Goal: Task Accomplishment & Management: Manage account settings

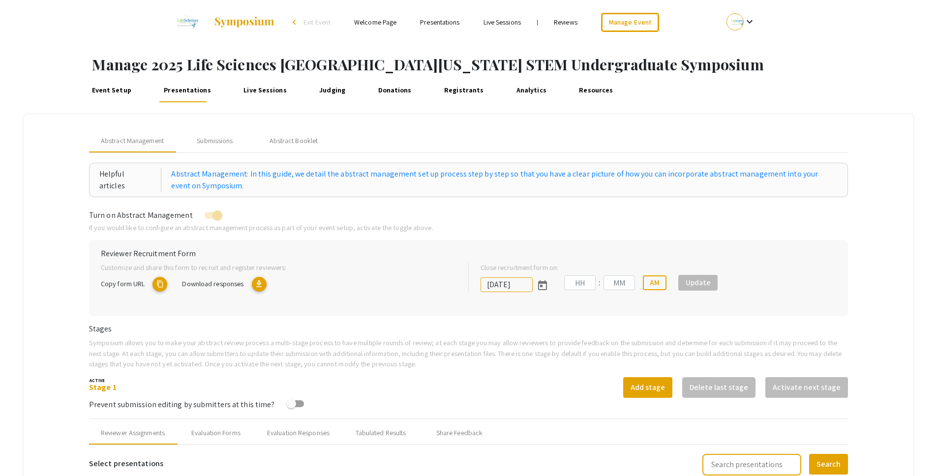
type input "[DATE]"
type input "05"
type input "00"
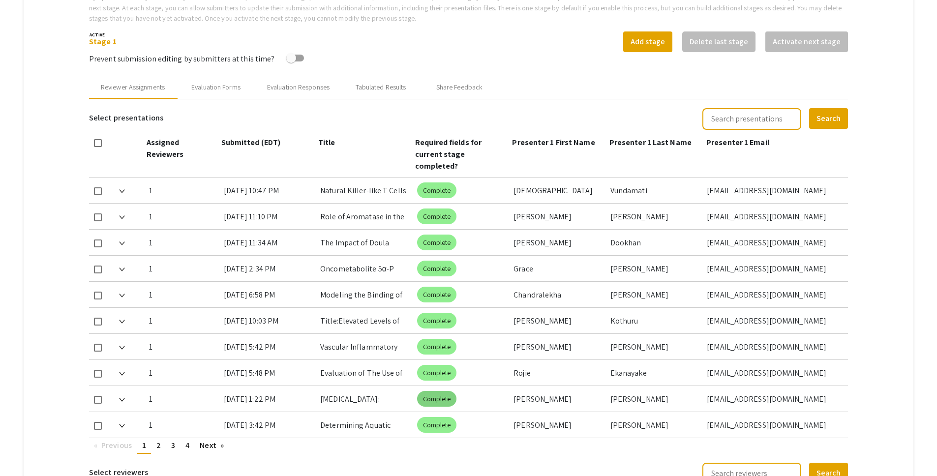
scroll to position [413, 0]
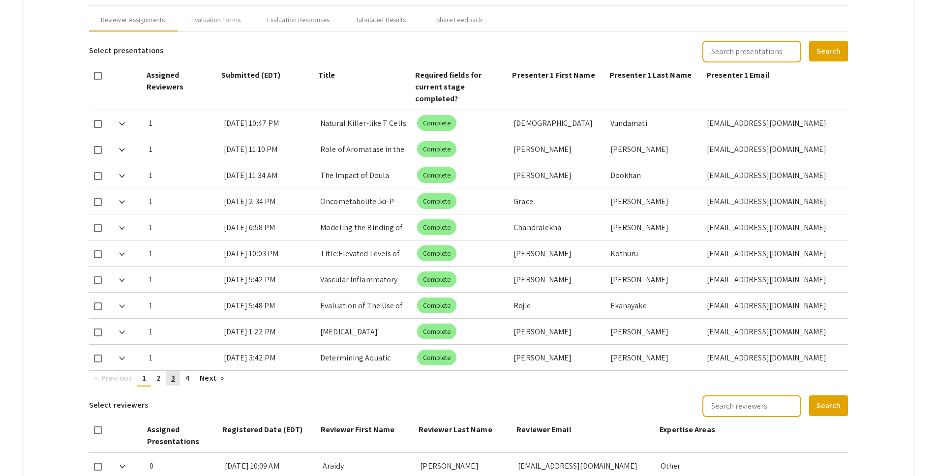
click at [176, 371] on link "page 3" at bounding box center [173, 378] width 14 height 15
click at [192, 371] on link "page 4" at bounding box center [188, 378] width 14 height 15
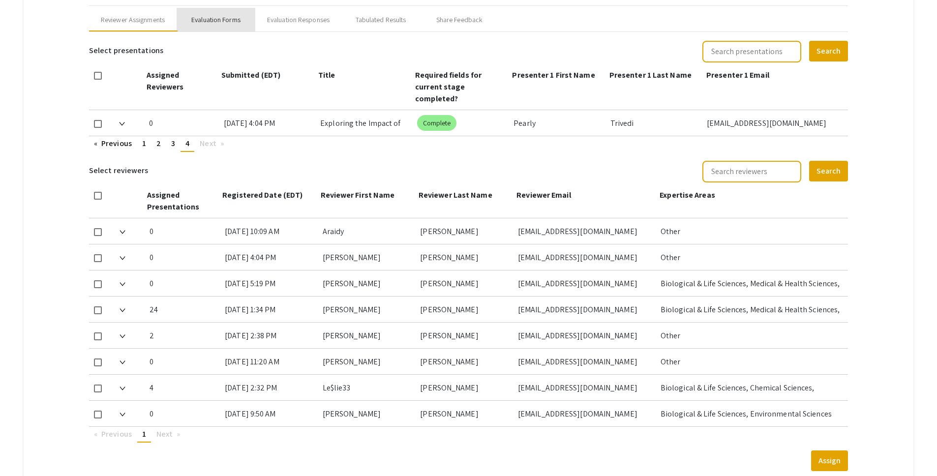
click at [219, 16] on div "Evaluation Forms" at bounding box center [215, 20] width 49 height 10
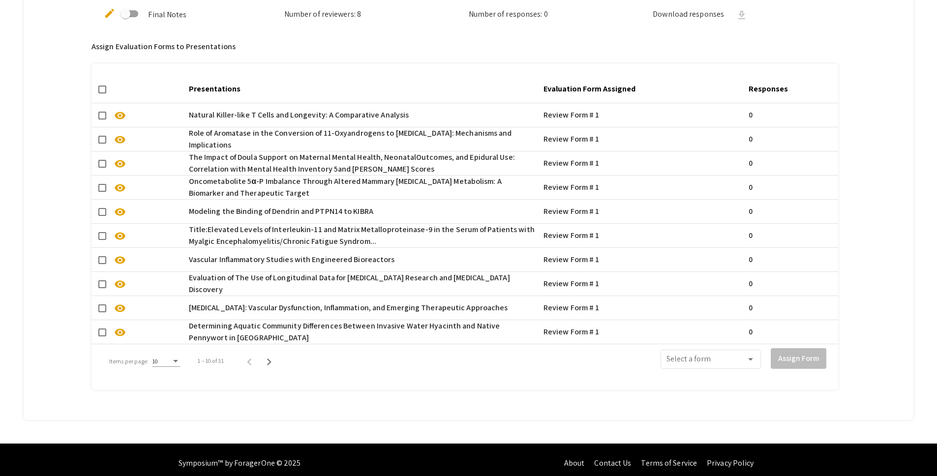
scroll to position [675, 0]
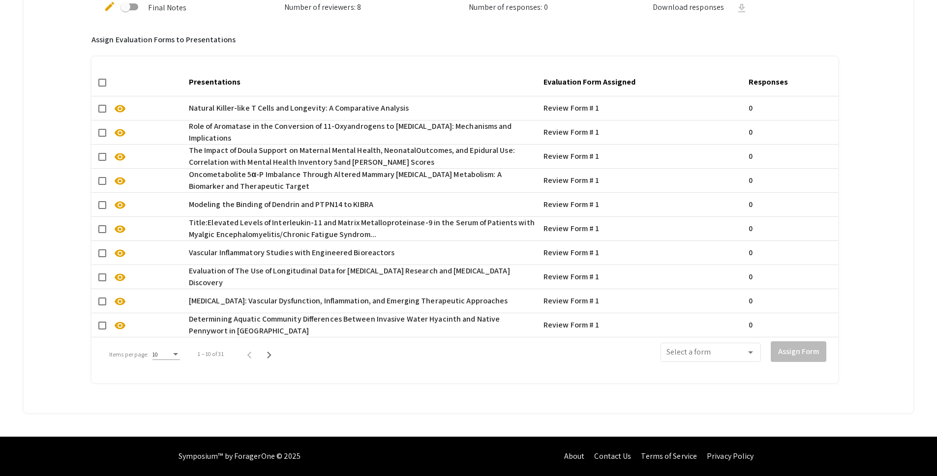
click at [172, 351] on div "10" at bounding box center [167, 352] width 28 height 16
click at [166, 403] on span "50" at bounding box center [166, 401] width 28 height 18
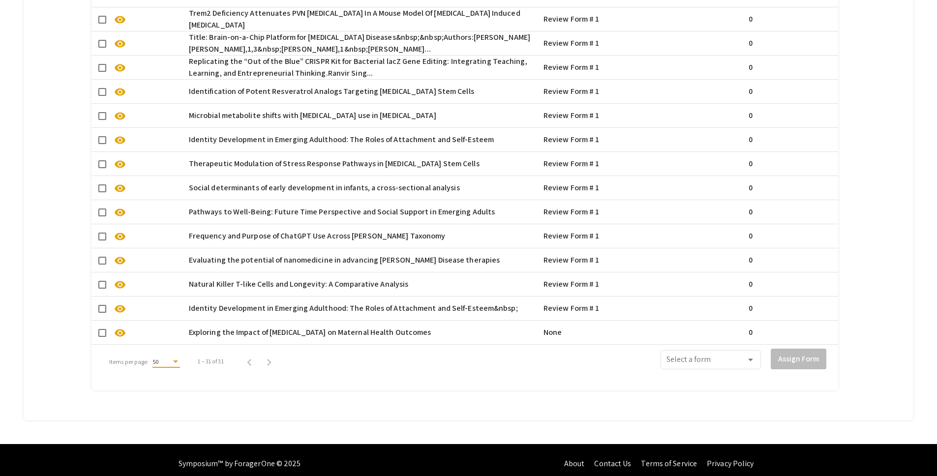
scroll to position [1181, 0]
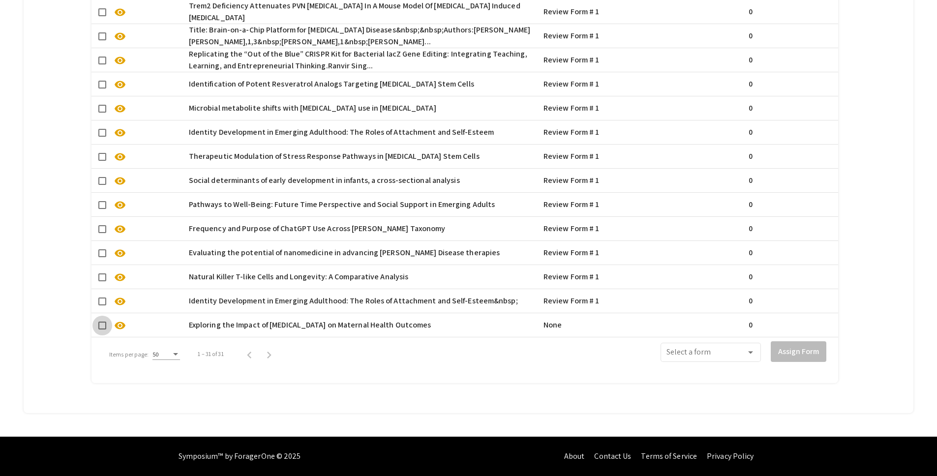
click at [103, 322] on span at bounding box center [102, 326] width 8 height 8
click at [102, 330] on input "checkbox" at bounding box center [102, 330] width 0 height 0
checkbox input "true"
click at [740, 350] on span at bounding box center [707, 354] width 80 height 9
click at [727, 376] on span "Review Form # 1" at bounding box center [718, 371] width 89 height 24
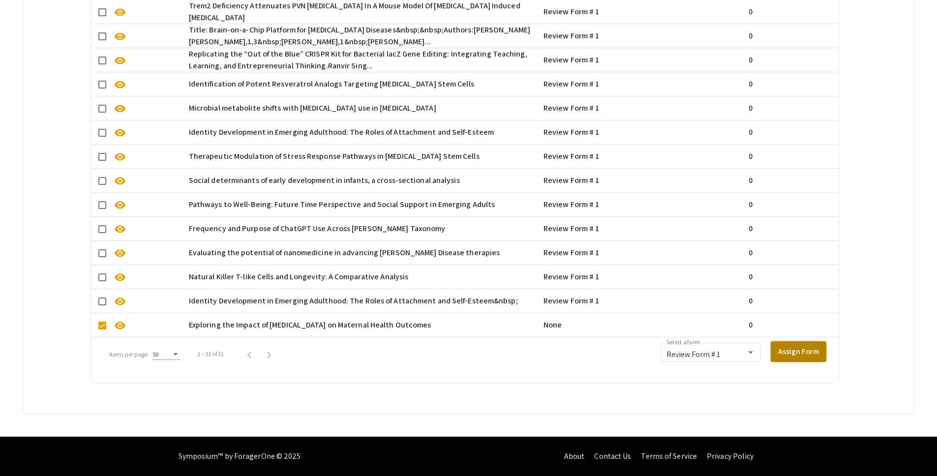
click at [822, 343] on button "Assign Form" at bounding box center [799, 351] width 56 height 21
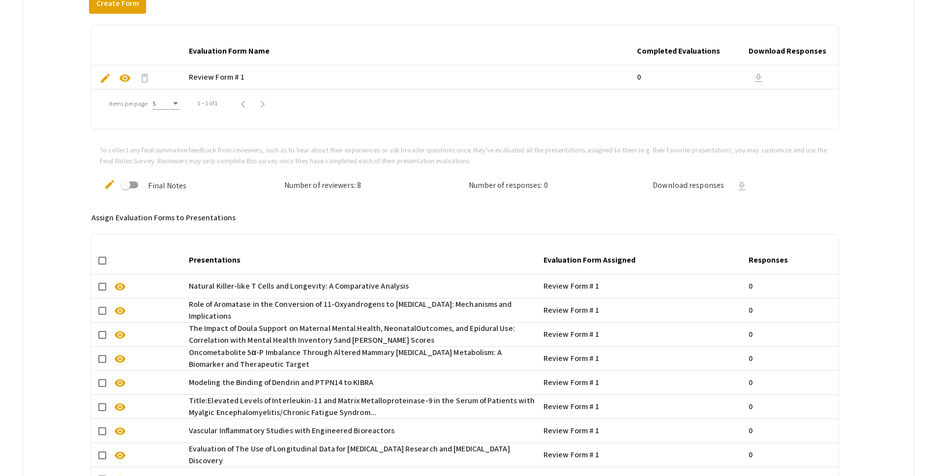
scroll to position [489, 0]
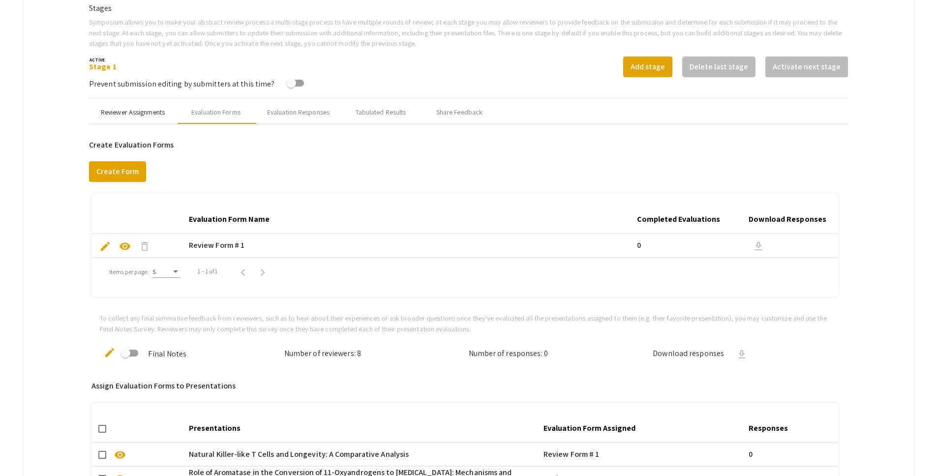
click at [132, 107] on div "Reviewer Assignments" at bounding box center [133, 112] width 64 height 10
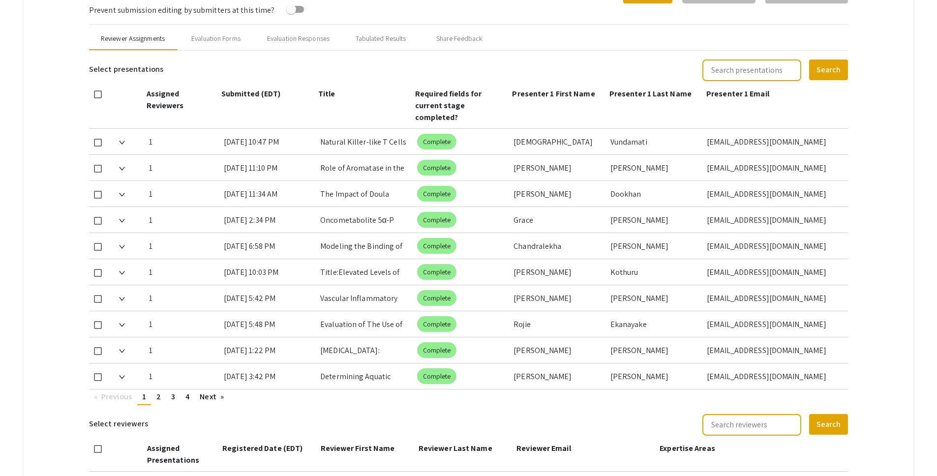
scroll to position [402, 0]
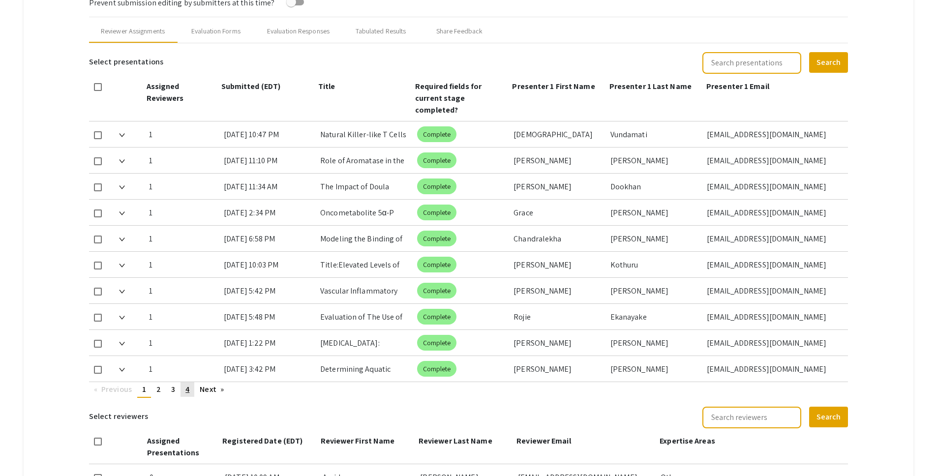
click at [188, 384] on span "4" at bounding box center [188, 389] width 4 height 10
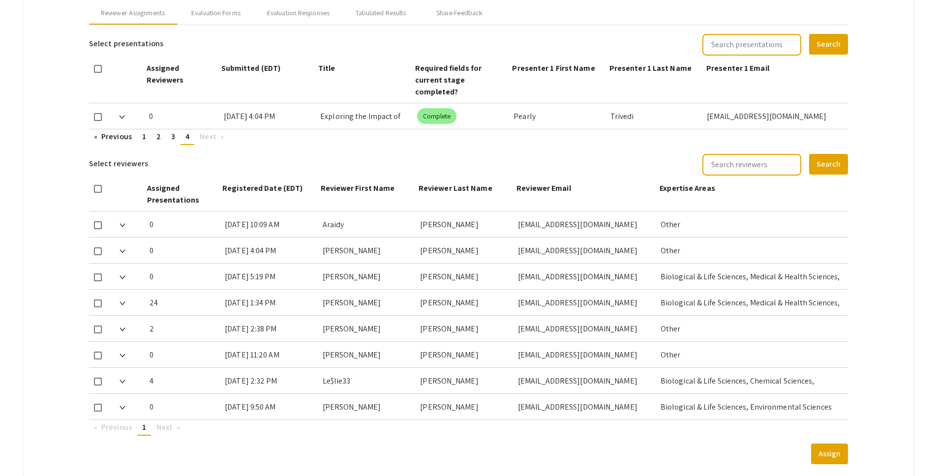
scroll to position [414, 0]
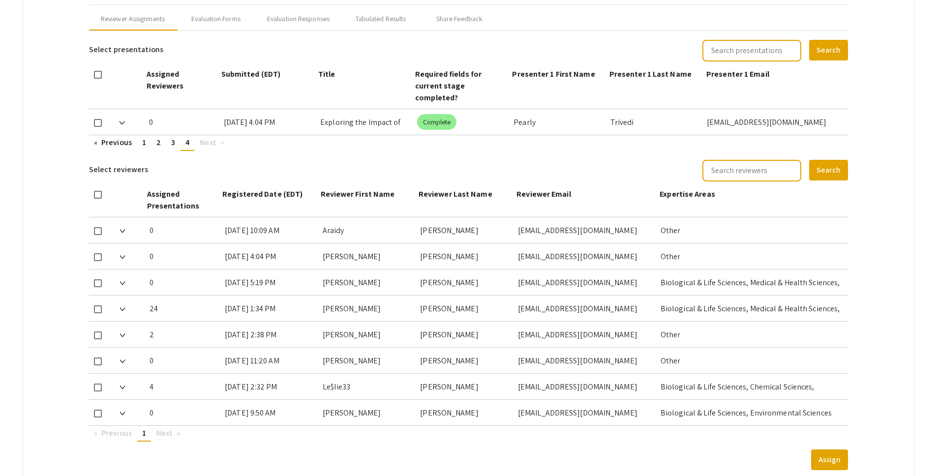
click at [97, 119] on span at bounding box center [98, 123] width 8 height 8
click at [97, 127] on input "checkbox" at bounding box center [97, 127] width 0 height 0
checkbox input "true"
click at [101, 306] on span at bounding box center [98, 310] width 8 height 8
click at [98, 313] on input "checkbox" at bounding box center [97, 313] width 0 height 0
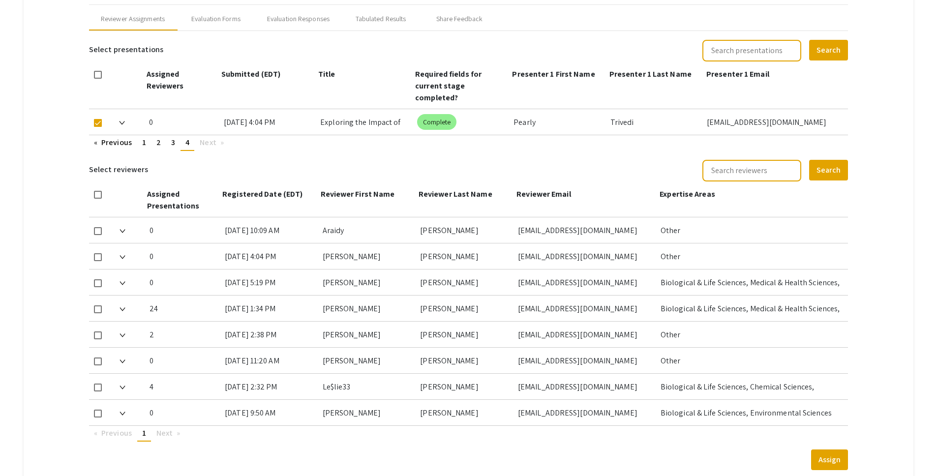
checkbox input "true"
click at [842, 450] on button "Assign" at bounding box center [829, 460] width 37 height 21
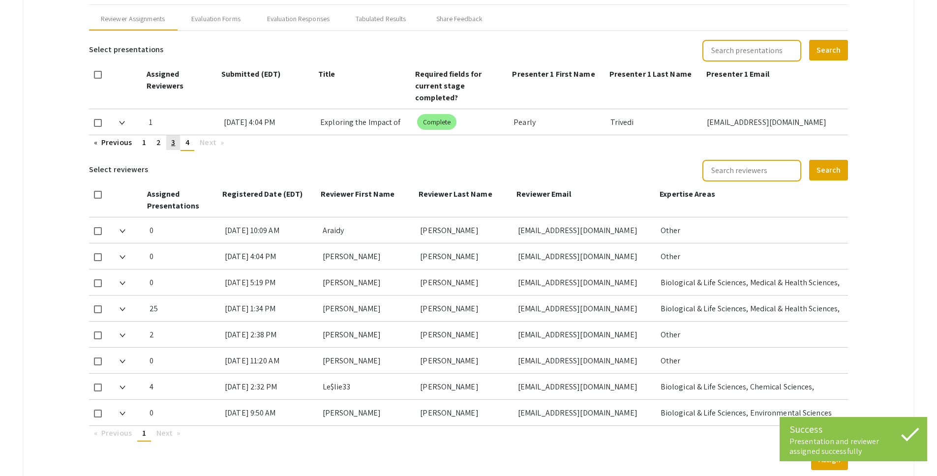
click at [173, 137] on span "3" at bounding box center [173, 142] width 4 height 10
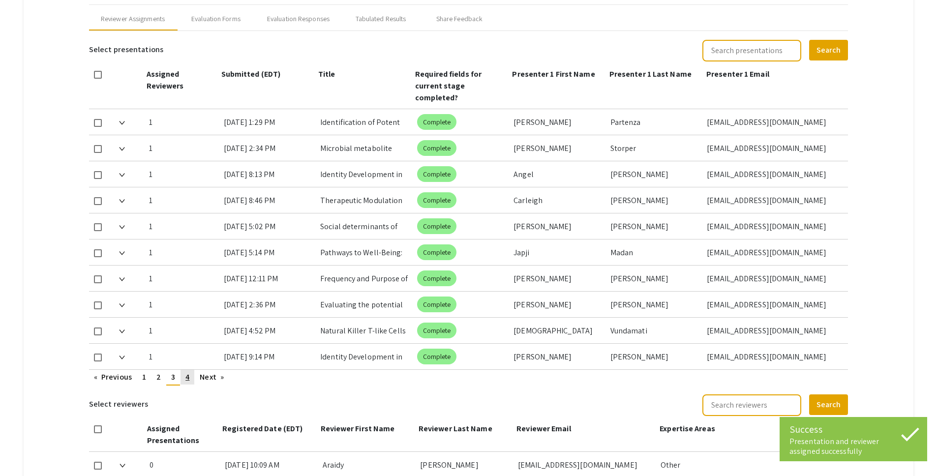
click at [188, 372] on span "4" at bounding box center [188, 377] width 4 height 10
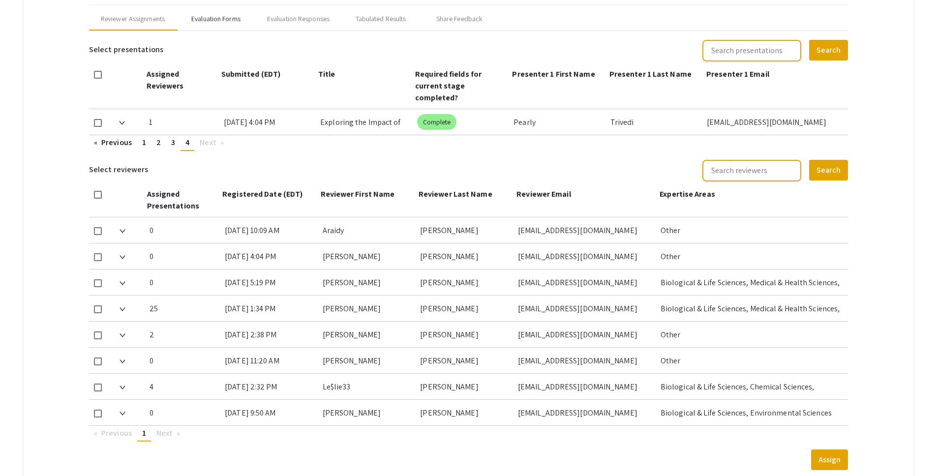
click at [236, 18] on div "Evaluation Forms" at bounding box center [215, 19] width 49 height 10
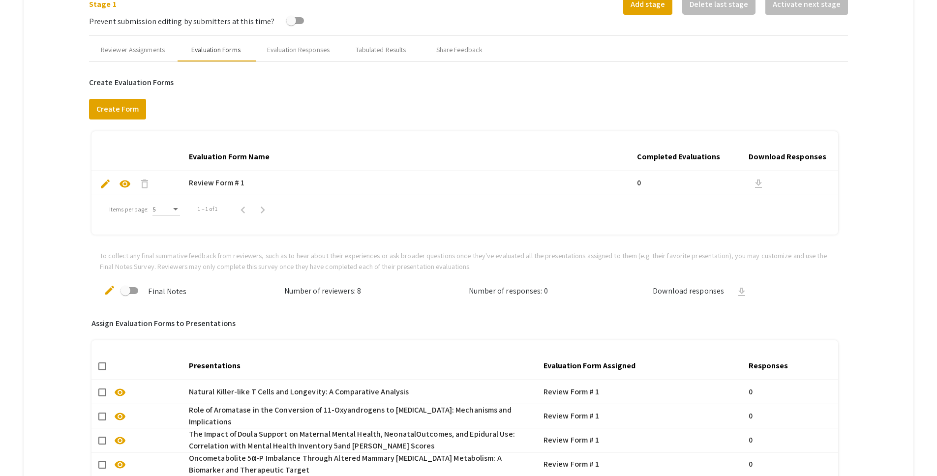
scroll to position [339, 0]
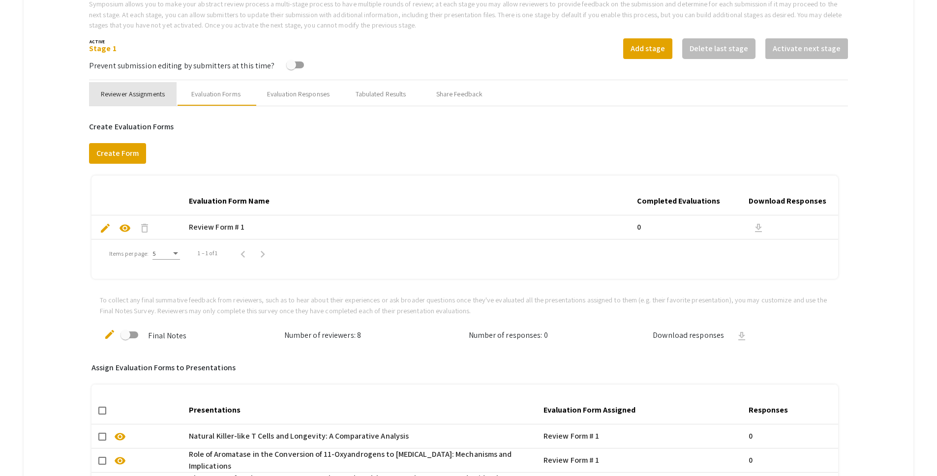
click at [117, 98] on div "Reviewer Assignments" at bounding box center [133, 94] width 64 height 10
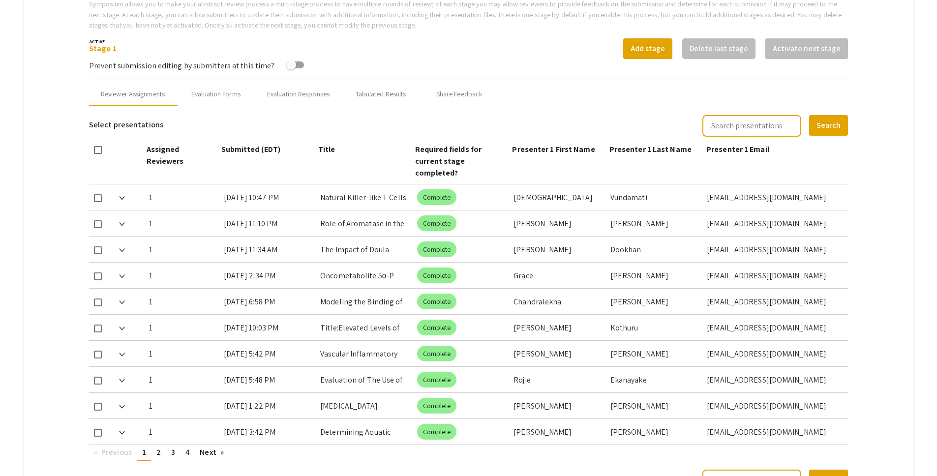
click at [889, 145] on mat-tab-group "Abstract Management Submissions Abstract Booklet Helpful articles Abstract Mana…" at bounding box center [469, 285] width 891 height 1019
click at [884, 88] on mat-tab-group "Abstract Management Submissions Abstract Booklet Helpful articles Abstract Mana…" at bounding box center [469, 285] width 891 height 1019
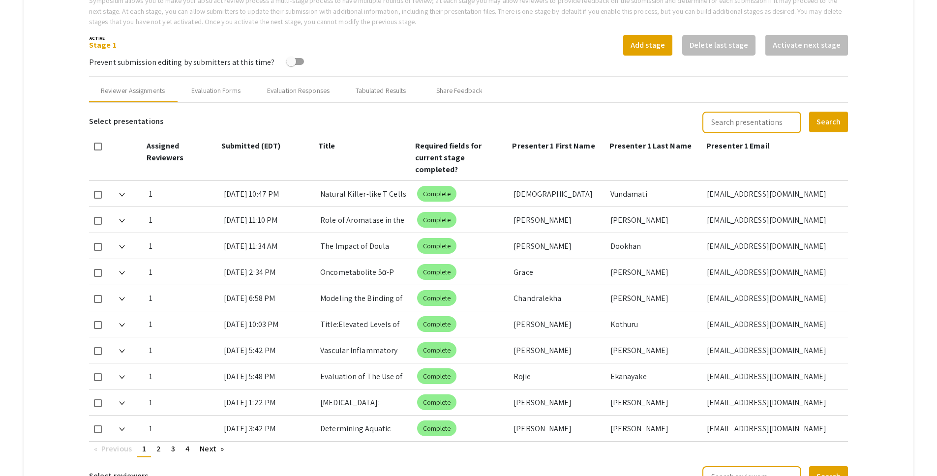
scroll to position [343, 0]
